Goal: Transaction & Acquisition: Obtain resource

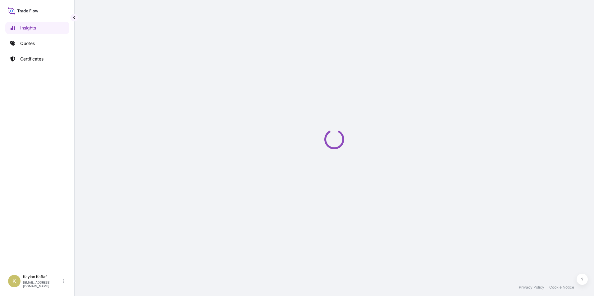
select select "2025"
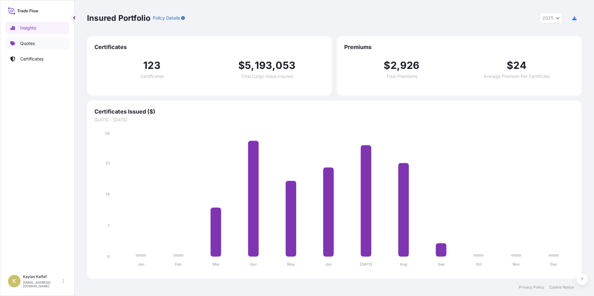
click at [30, 46] on p "Quotes" at bounding box center [27, 43] width 15 height 6
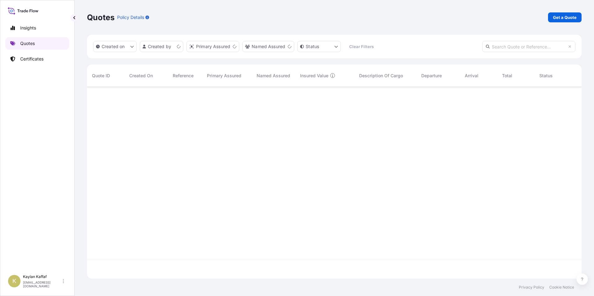
scroll to position [191, 490]
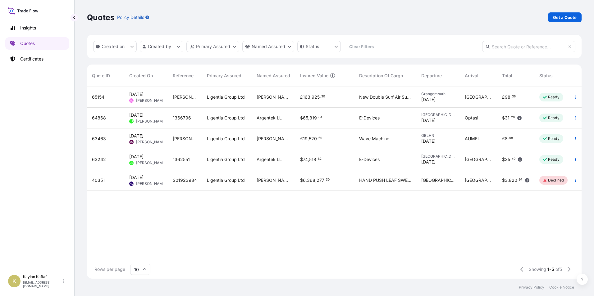
click at [338, 161] on div "$ 74 , 518 . 82" at bounding box center [324, 159] width 49 height 6
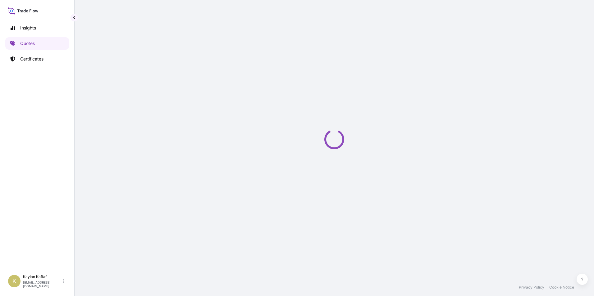
select select "Road"
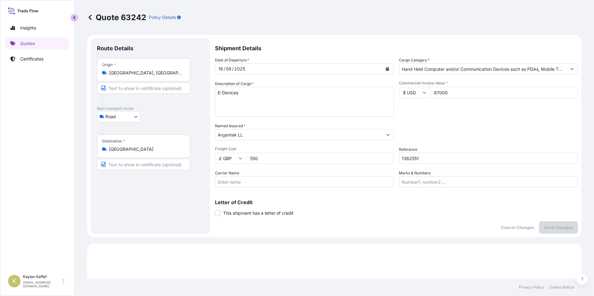
click at [73, 15] on button "button" at bounding box center [73, 17] width 7 height 7
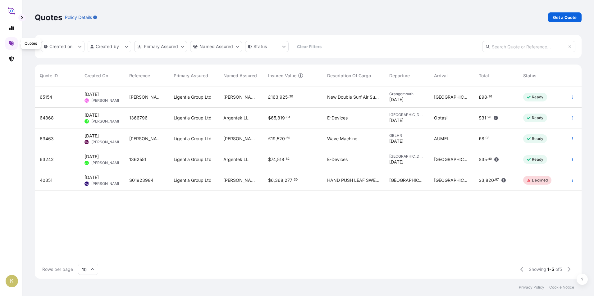
scroll to position [191, 542]
click at [12, 44] on icon at bounding box center [11, 43] width 5 height 4
click at [12, 41] on link at bounding box center [11, 43] width 12 height 12
click at [560, 16] on p "Get a Quote" at bounding box center [565, 17] width 24 height 6
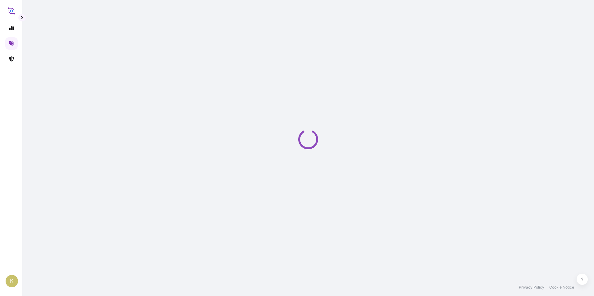
select select "Sea"
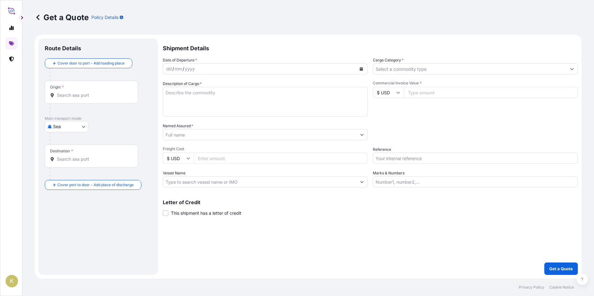
click at [227, 72] on div "dd / mm / yyyy" at bounding box center [259, 68] width 193 height 11
click at [226, 70] on div "dd / mm / yyyy" at bounding box center [259, 68] width 193 height 11
click at [190, 70] on div "yyyy" at bounding box center [189, 68] width 11 height 7
click at [167, 68] on div "dd" at bounding box center [168, 68] width 7 height 7
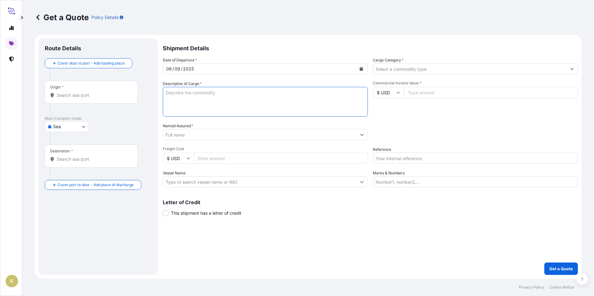
click at [207, 97] on textarea "Description of Cargo *" at bounding box center [265, 102] width 205 height 30
paste textarea "CANDLES"
type textarea "CANDLES"
click at [205, 133] on input "Named Assured *" at bounding box center [259, 134] width 193 height 11
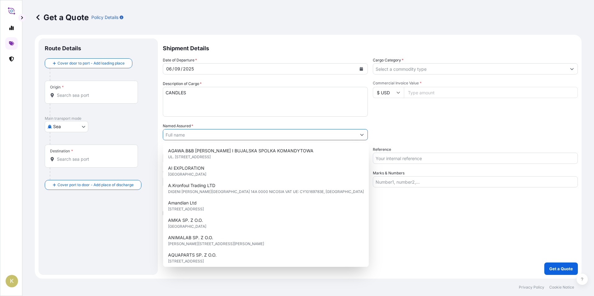
click at [205, 133] on input "Named Assured *" at bounding box center [259, 134] width 193 height 11
click at [210, 122] on div "Date of Departure * [DATE] Cargo Category * Description of Cargo * CANDLES Comm…" at bounding box center [370, 122] width 415 height 130
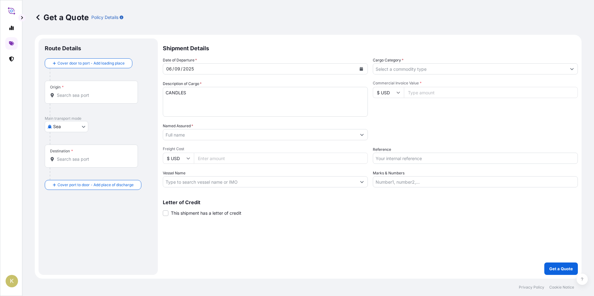
click at [303, 134] on input "Named Assured *" at bounding box center [259, 134] width 193 height 11
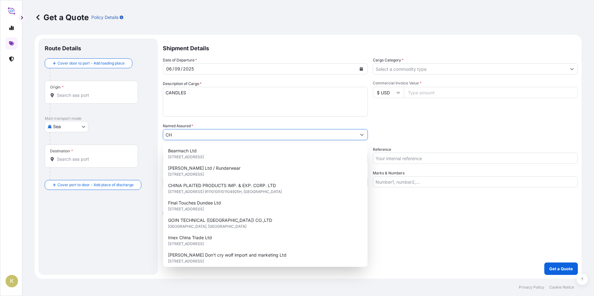
type input "C"
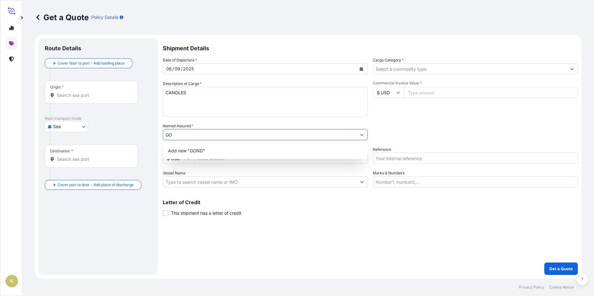
type input "G"
type input "CHELSEA INTERNATIONAL"
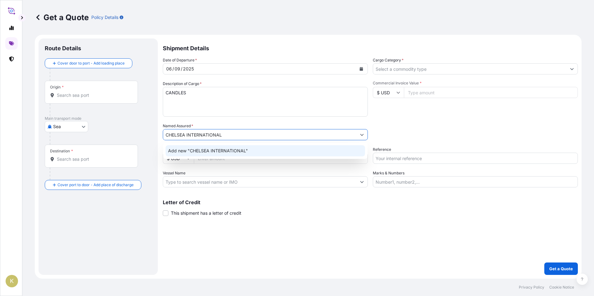
drag, startPoint x: 252, startPoint y: 134, endPoint x: 132, endPoint y: 131, distance: 120.2
click at [132, 131] on form "Route Details Cover door to port - Add loading place Place of loading Road / [G…" at bounding box center [308, 157] width 546 height 244
click at [224, 134] on input "[PERSON_NAME] INTERNATIOAL [DOMAIN_NAME]" at bounding box center [259, 134] width 193 height 11
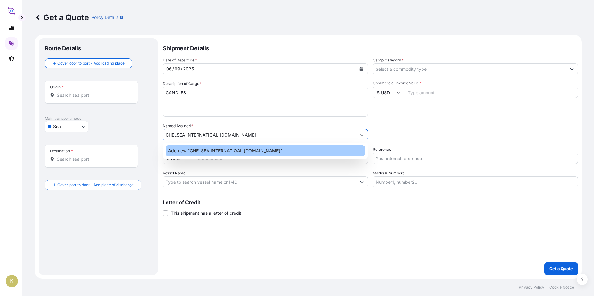
click at [249, 152] on span "Add new "CHELSEA INTERNATIOAL [DOMAIN_NAME]"" at bounding box center [225, 151] width 114 height 6
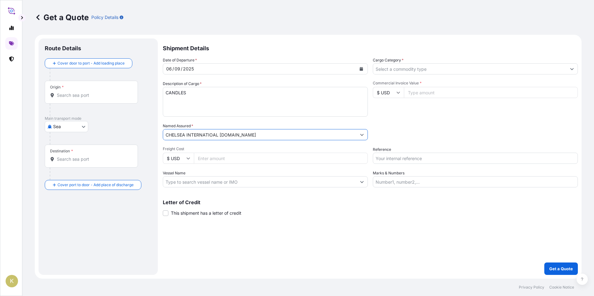
type input "CHELSEA INTERNATIOAL [DOMAIN_NAME]"
click at [247, 162] on input "Freight Cost" at bounding box center [281, 158] width 174 height 11
click at [248, 158] on input "Freight Cost" at bounding box center [281, 158] width 174 height 11
type input "318.10"
click at [224, 182] on input "Vessel Name" at bounding box center [259, 181] width 193 height 11
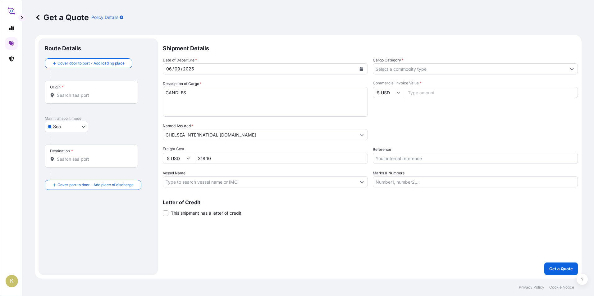
drag, startPoint x: 260, startPoint y: 161, endPoint x: 119, endPoint y: 154, distance: 141.1
click at [119, 154] on form "Route Details Cover door to port - Add loading place Place of loading Road / [G…" at bounding box center [308, 157] width 546 height 244
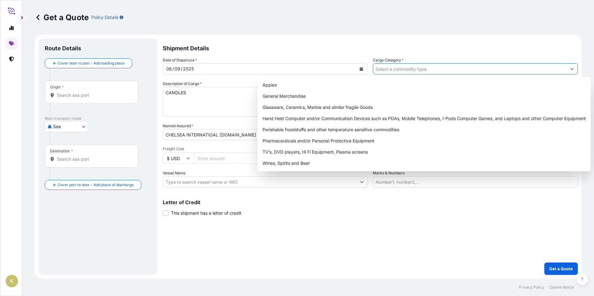
click at [409, 69] on input "Cargo Category *" at bounding box center [469, 68] width 193 height 11
click at [511, 71] on input "Cargo Category *" at bounding box center [469, 68] width 193 height 11
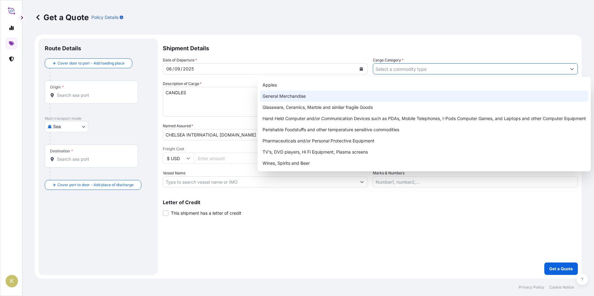
click at [408, 96] on div "General Merchandise" at bounding box center [424, 96] width 328 height 11
type input "General Merchandise"
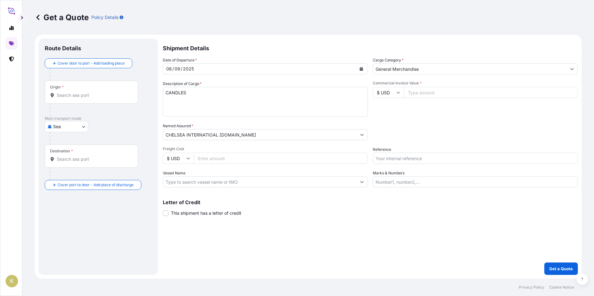
click at [472, 93] on input "Commercial Invoice Value *" at bounding box center [491, 92] width 174 height 11
paste input "4596.55"
type input "4596.55"
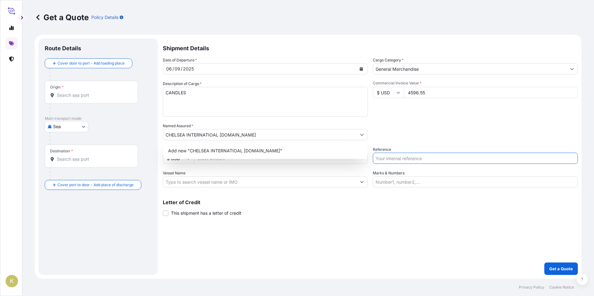
click at [438, 160] on input "Reference" at bounding box center [475, 158] width 205 height 11
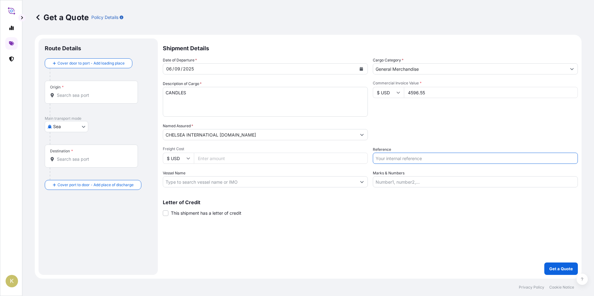
click at [451, 144] on div "Date of Departure * [DATE] Cargo Category * General Merchandise Description of …" at bounding box center [370, 122] width 415 height 130
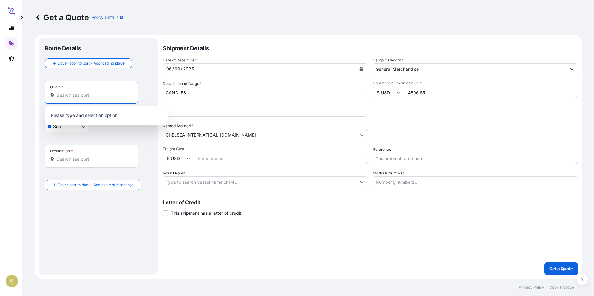
click at [77, 93] on input "Origin *" at bounding box center [93, 95] width 73 height 6
click at [88, 94] on input "Origin *" at bounding box center [93, 95] width 73 height 6
click at [210, 184] on input "Vessel Name" at bounding box center [259, 181] width 193 height 11
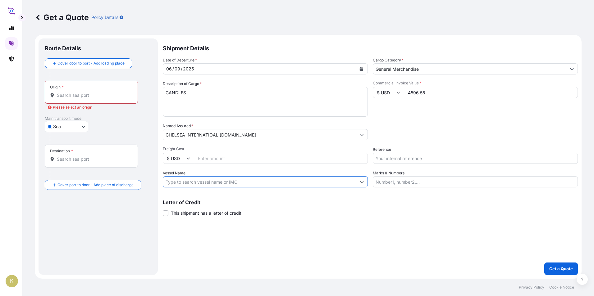
click at [210, 184] on input "Vessel Name" at bounding box center [259, 181] width 193 height 11
click at [68, 125] on body "0 options available. K Get a Quote Policy Details Route Details Cover door to p…" at bounding box center [297, 148] width 594 height 296
click at [68, 141] on div "Air" at bounding box center [66, 142] width 38 height 11
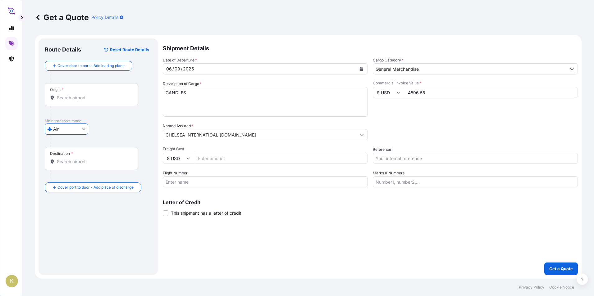
click at [87, 161] on input "Destination *" at bounding box center [93, 162] width 73 height 6
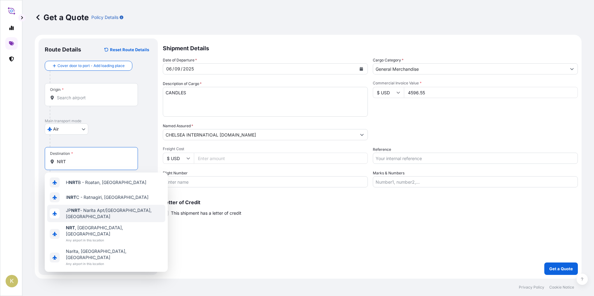
click at [93, 216] on div "JP NRT - Narita Apt/[GEOGRAPHIC_DATA], [GEOGRAPHIC_DATA]" at bounding box center [106, 213] width 118 height 17
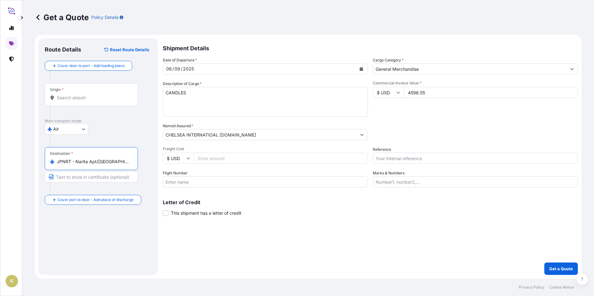
type input "JPNRT - Narita Apt/[GEOGRAPHIC_DATA], [GEOGRAPHIC_DATA]"
click at [78, 102] on div "Origin *" at bounding box center [91, 94] width 93 height 23
click at [78, 101] on input "Origin *" at bounding box center [93, 98] width 73 height 6
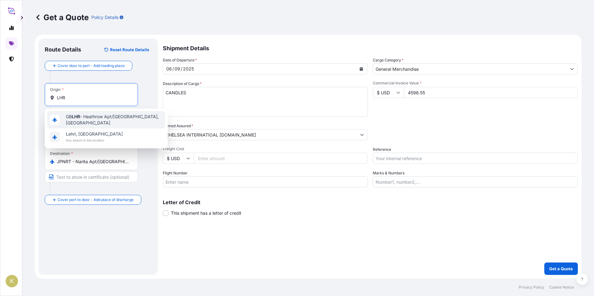
click at [80, 120] on span "GB LHR - Heathrow Apt/[GEOGRAPHIC_DATA], [GEOGRAPHIC_DATA]" at bounding box center [114, 120] width 97 height 12
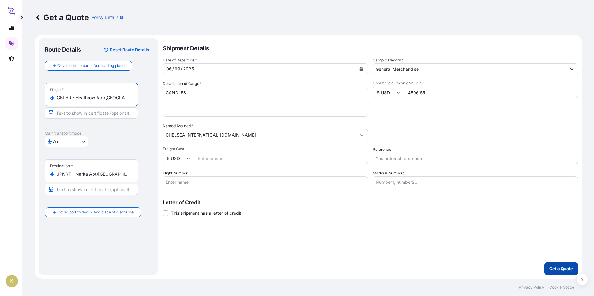
type input "GBLHR - Heathrow Apt/[GEOGRAPHIC_DATA], [GEOGRAPHIC_DATA]"
click at [557, 267] on p "Get a Quote" at bounding box center [561, 269] width 24 height 6
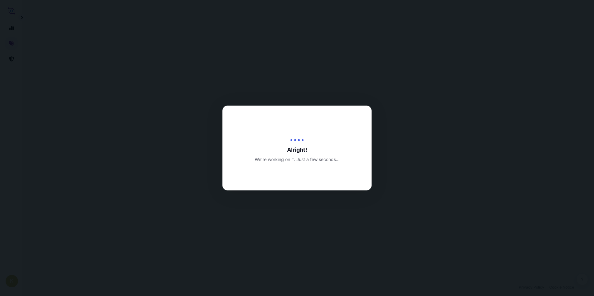
select select "Air"
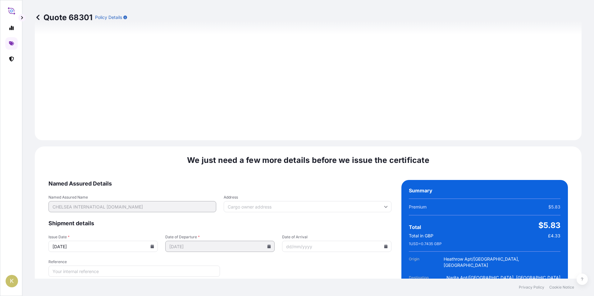
scroll to position [651, 0]
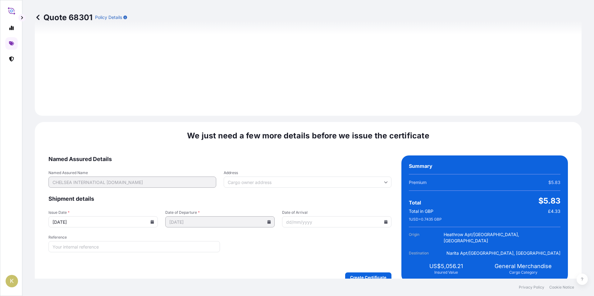
click at [310, 218] on input "Date of Arrival" at bounding box center [336, 221] width 109 height 11
click at [328, 216] on input "Date of Arrival" at bounding box center [336, 221] width 109 height 11
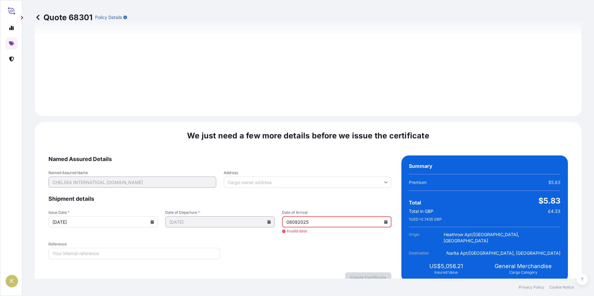
click at [155, 250] on input "Reference" at bounding box center [133, 253] width 171 height 11
click at [384, 220] on icon at bounding box center [385, 222] width 3 height 4
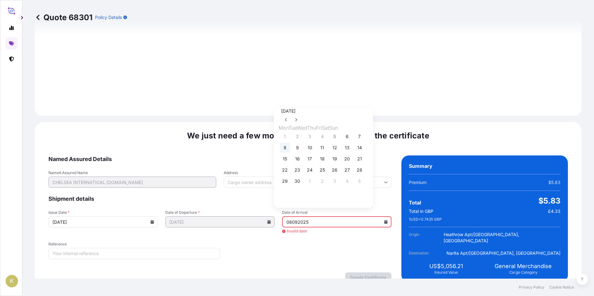
click at [285, 147] on button "8" at bounding box center [285, 148] width 10 height 10
type input "[DATE]"
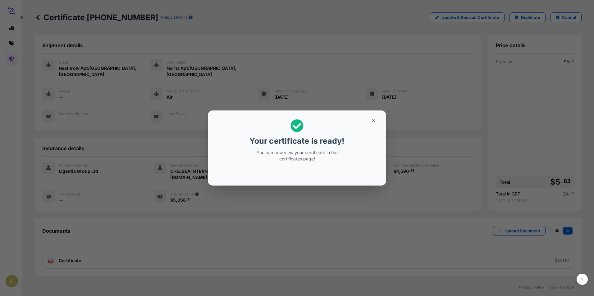
click at [343, 134] on div "Your certificate is ready! You can now view your certificate in the certificate…" at bounding box center [297, 140] width 96 height 50
click at [370, 120] on icon "button" at bounding box center [373, 121] width 6 height 6
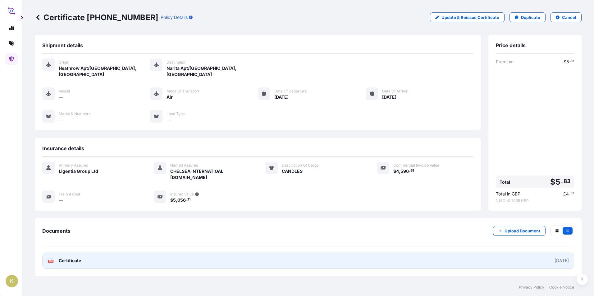
click at [68, 258] on span "Certificate" at bounding box center [70, 261] width 22 height 6
